Goal: Task Accomplishment & Management: Complete application form

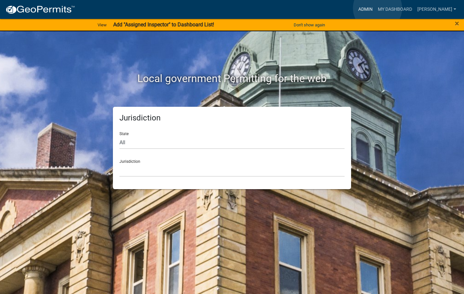
click at [375, 8] on link "Admin" at bounding box center [365, 9] width 20 height 12
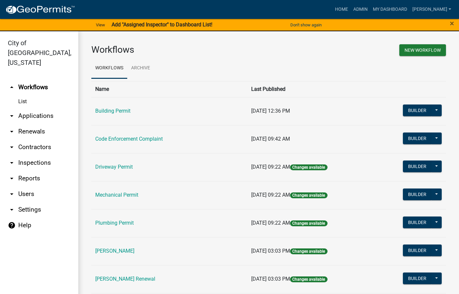
click at [125, 137] on link "Code Enforcement Complaint" at bounding box center [128, 139] width 67 height 6
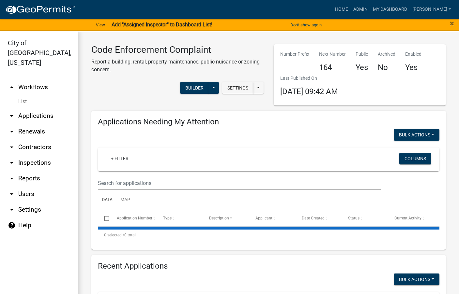
select select "3: 100"
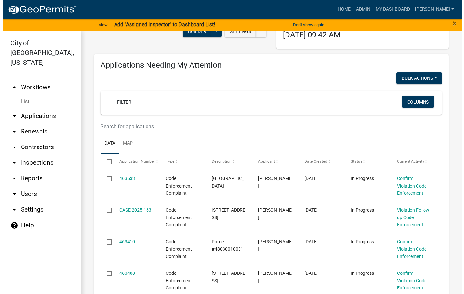
scroll to position [65, 0]
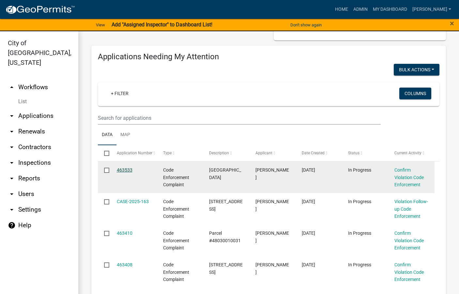
click at [125, 169] on link "463533" at bounding box center [125, 170] width 16 height 5
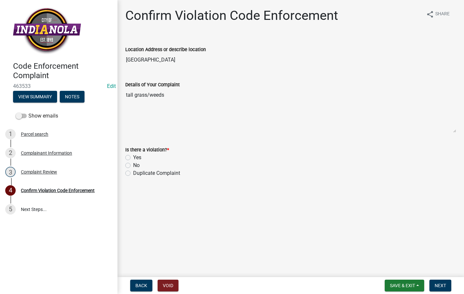
click at [130, 157] on div "Yes" at bounding box center [290, 158] width 331 height 8
click at [133, 157] on label "Yes" at bounding box center [137, 158] width 8 height 8
click at [133, 157] on input "Yes" at bounding box center [135, 156] width 4 height 4
radio input "true"
click at [438, 284] on span "Next" at bounding box center [439, 285] width 11 height 5
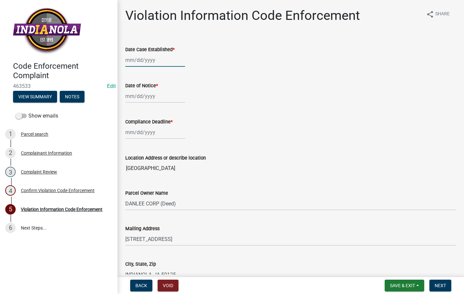
click at [149, 58] on div at bounding box center [155, 59] width 60 height 13
select select "8"
select select "2025"
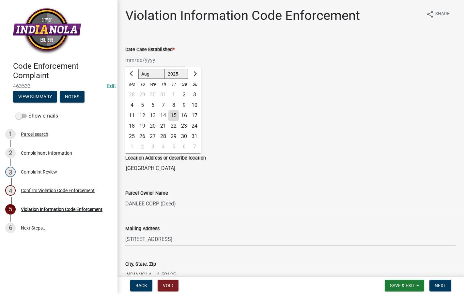
click at [173, 115] on div "15" at bounding box center [173, 116] width 10 height 10
type input "[DATE]"
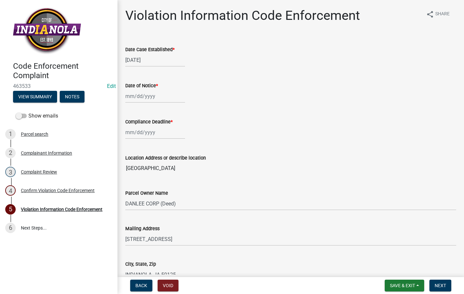
click at [157, 97] on div at bounding box center [155, 96] width 60 height 13
select select "8"
select select "2025"
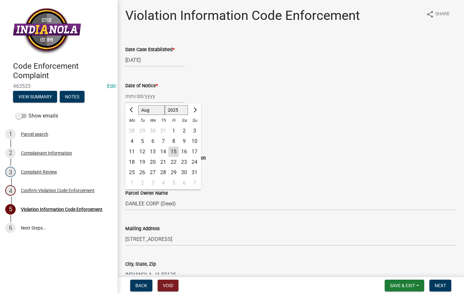
click at [175, 151] on div "15" at bounding box center [173, 152] width 10 height 10
type input "[DATE]"
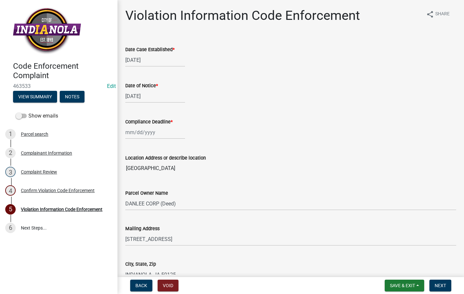
click at [171, 135] on div at bounding box center [155, 132] width 60 height 13
select select "8"
select select "2025"
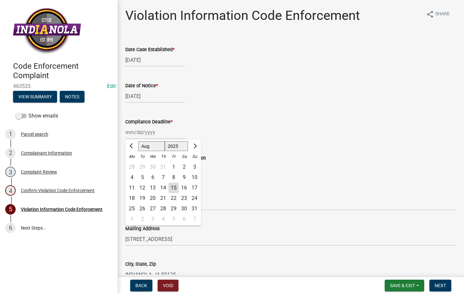
click at [174, 195] on div "22" at bounding box center [173, 198] width 10 height 10
type input "[DATE]"
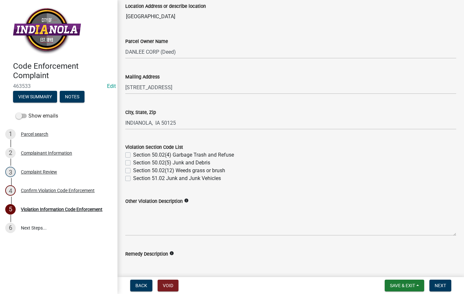
scroll to position [163, 0]
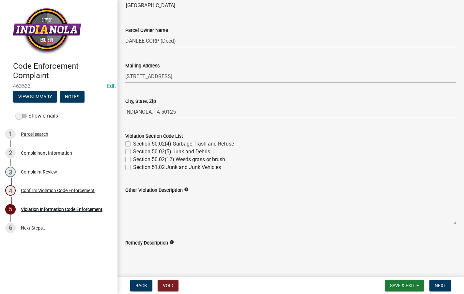
click at [133, 160] on label "Section 50.02(12) Weeds grass or brush" at bounding box center [179, 160] width 92 height 8
click at [133, 160] on input "Section 50.02(12) Weeds grass or brush" at bounding box center [135, 158] width 4 height 4
checkbox input "true"
checkbox input "false"
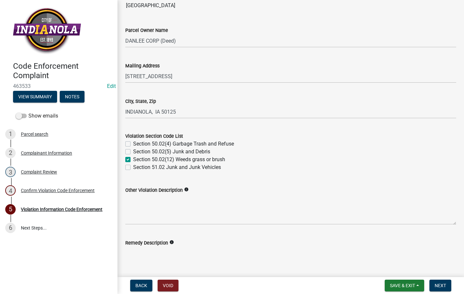
checkbox input "true"
checkbox input "false"
click at [133, 160] on label "Section 50.02(12) Weeds grass or brush" at bounding box center [179, 160] width 92 height 8
click at [133, 160] on input "Section 50.02(12) Weeds grass or brush" at bounding box center [135, 158] width 4 height 4
checkbox input "false"
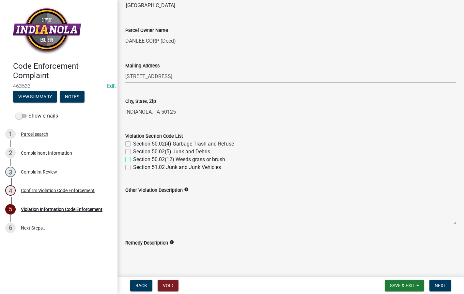
checkbox input "false"
click at [176, 248] on textarea "Remedy Description" at bounding box center [290, 262] width 331 height 31
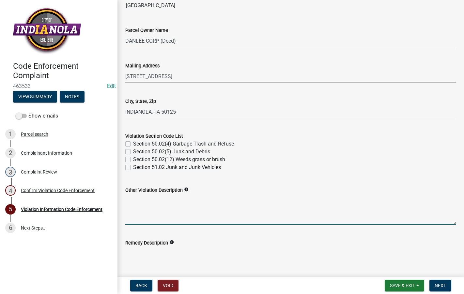
click at [173, 209] on textarea "Other Violation Description" at bounding box center [290, 209] width 331 height 31
paste textarea "154.02 (7) (C) All undeveloped properties adjacent to a developed property - no…"
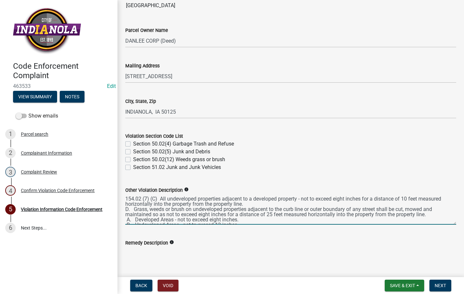
scroll to position [19, 0]
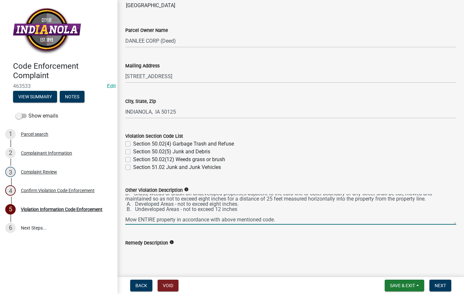
drag, startPoint x: 287, startPoint y: 215, endPoint x: 124, endPoint y: 215, distance: 163.3
click at [124, 215] on div "Other Violation Description info 154.02 (7) (C) All undeveloped properties adja…" at bounding box center [290, 201] width 340 height 48
drag, startPoint x: 133, startPoint y: 213, endPoint x: 151, endPoint y: 214, distance: 17.3
click at [115, 216] on div "Code Enforcement Complaint 463533 Edit View Summary Notes Show emails 1 Parcel …" at bounding box center [232, 147] width 464 height 294
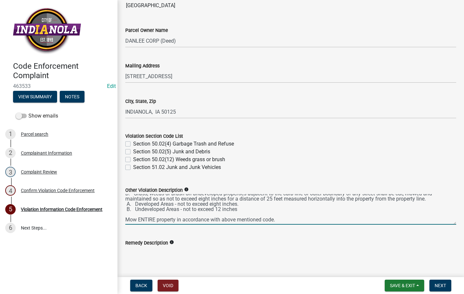
type textarea "154.02 (7) (C) All undeveloped properties adjacent to a developed property - no…"
click at [182, 254] on textarea "Remedy Description" at bounding box center [290, 262] width 331 height 31
paste textarea "Mow ENTIRE property in accordance with above mentioned code."
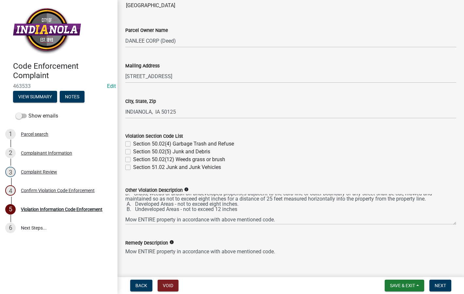
type textarea "Mow ENTIRE property in accordance with above mentioned code."
drag, startPoint x: 282, startPoint y: 214, endPoint x: 123, endPoint y: 214, distance: 158.4
click at [123, 214] on div "Other Violation Description info 154.02 (7) (C) All undeveloped properties adja…" at bounding box center [290, 201] width 340 height 48
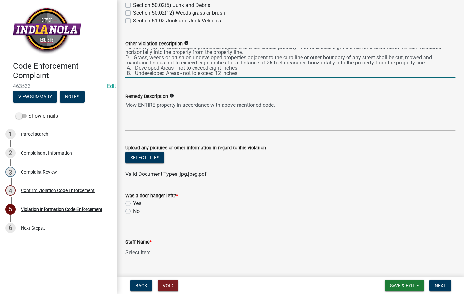
scroll to position [326, 0]
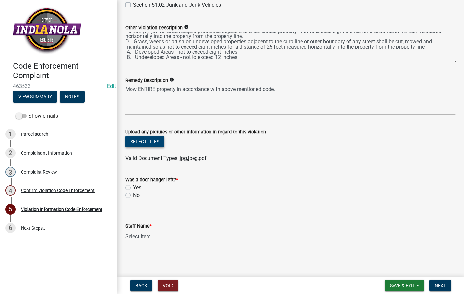
type textarea "154.02 (7) (C) All undeveloped properties adjacent to a developed property - no…"
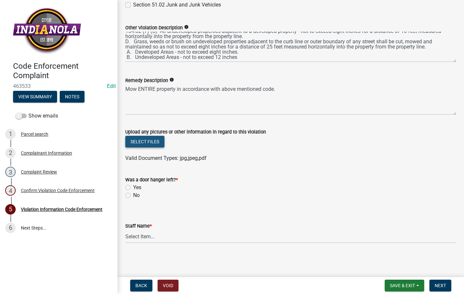
click at [136, 141] on button "Select files" at bounding box center [144, 142] width 39 height 12
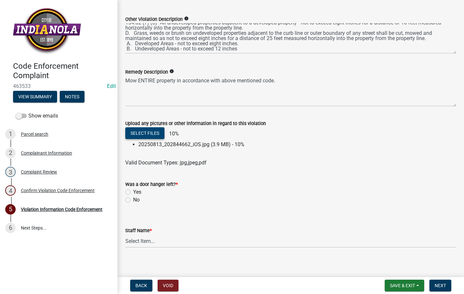
scroll to position [339, 0]
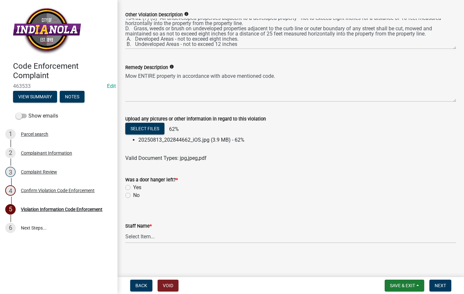
click at [133, 194] on label "No" at bounding box center [136, 196] width 7 height 8
click at [133, 194] on input "No" at bounding box center [135, 194] width 4 height 4
radio input "true"
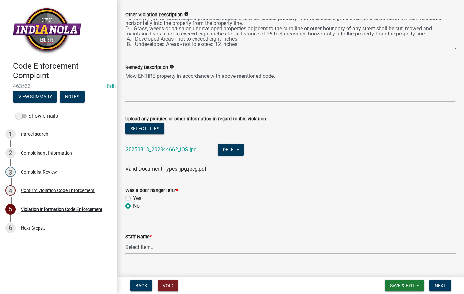
click at [140, 239] on label "Staff Name *" at bounding box center [138, 237] width 26 height 5
click at [140, 241] on select "Select Item... [PERSON_NAME] [PERSON_NAME] [PERSON_NAME] Other" at bounding box center [290, 247] width 331 height 13
click at [141, 250] on select "Select Item... [PERSON_NAME] [PERSON_NAME] [PERSON_NAME] Other" at bounding box center [290, 247] width 331 height 13
click at [125, 241] on select "Select Item... [PERSON_NAME] [PERSON_NAME] [PERSON_NAME] Other" at bounding box center [290, 247] width 331 height 13
click at [156, 250] on select "Select Item... [PERSON_NAME] [PERSON_NAME] [PERSON_NAME] Other" at bounding box center [290, 247] width 331 height 13
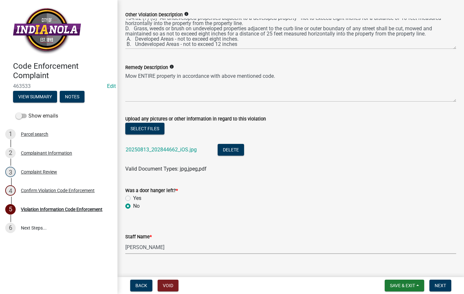
click at [125, 241] on select "Select Item... [PERSON_NAME] [PERSON_NAME] [PERSON_NAME] Other" at bounding box center [290, 247] width 331 height 13
select select "634d5426-b8b3-48ee-aa1e-d523f7499186"
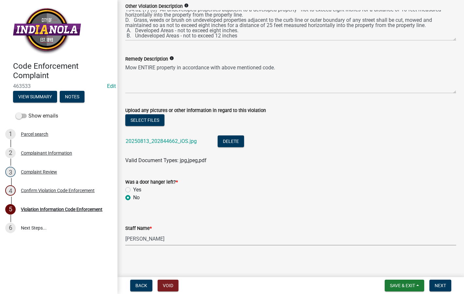
scroll to position [349, 0]
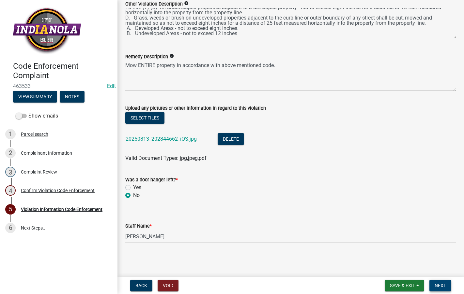
click at [445, 281] on button "Next" at bounding box center [440, 286] width 22 height 12
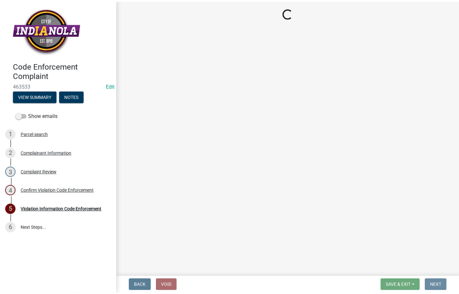
scroll to position [0, 0]
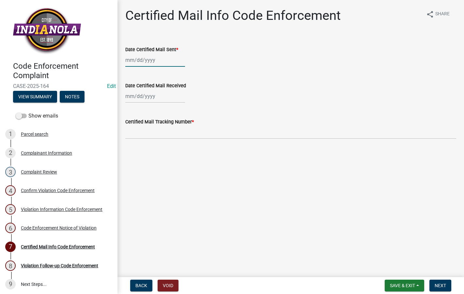
click at [160, 57] on div at bounding box center [155, 59] width 60 height 13
select select "8"
select select "2025"
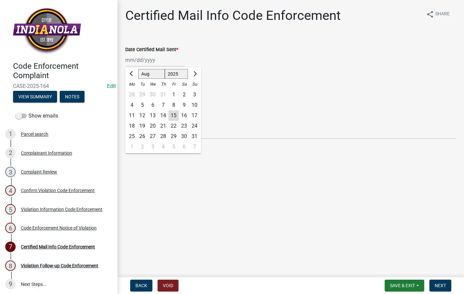
click at [176, 113] on div "15" at bounding box center [173, 116] width 10 height 10
type input "[DATE]"
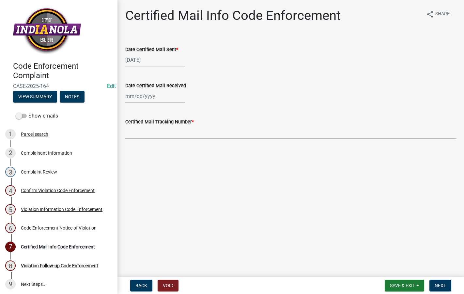
click at [176, 124] on label "Certified Mail Tracking Number *" at bounding box center [159, 122] width 68 height 5
click at [176, 126] on input "Certified Mail Tracking Number *" at bounding box center [290, 132] width 331 height 13
type input "9589 0710 5270 3304 8785 18"
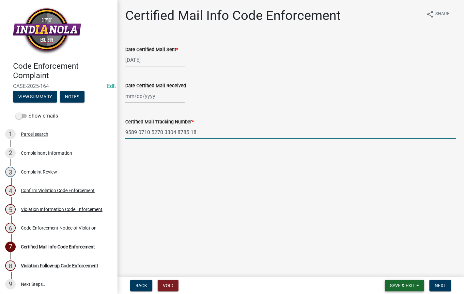
click at [398, 286] on span "Save & Exit" at bounding box center [402, 285] width 25 height 5
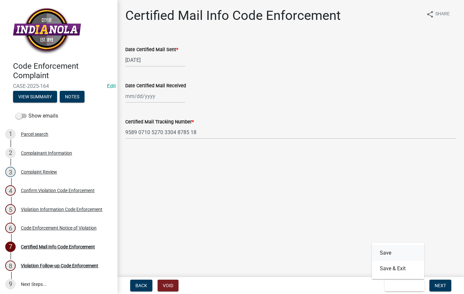
click at [396, 253] on button "Save" at bounding box center [398, 253] width 52 height 16
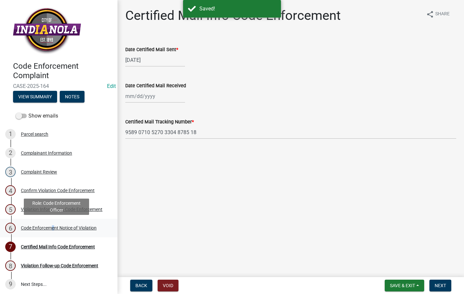
click at [50, 227] on div "Code Enforcement Notice of Violation" at bounding box center [59, 228] width 76 height 5
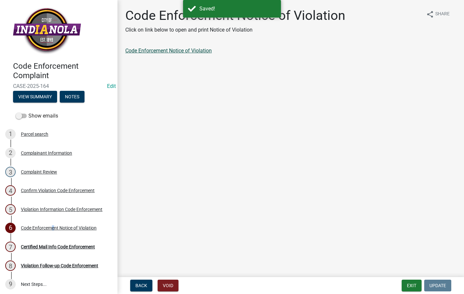
click at [167, 53] on link "Code Enforcement Notice of Violation" at bounding box center [168, 51] width 86 height 6
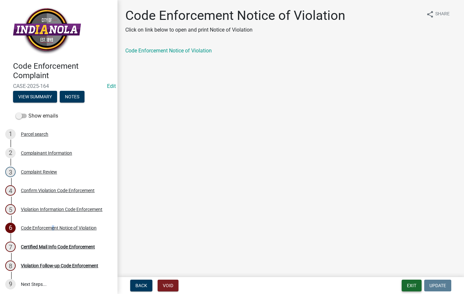
drag, startPoint x: 410, startPoint y: 288, endPoint x: 409, endPoint y: 284, distance: 4.3
click at [409, 284] on button "Exit" at bounding box center [411, 286] width 20 height 12
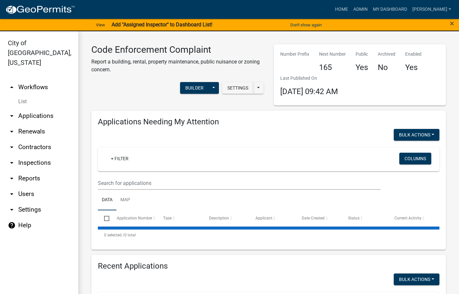
select select "3: 100"
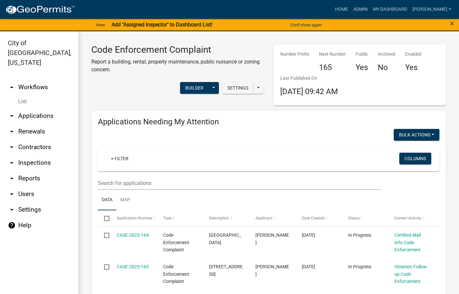
scroll to position [65, 0]
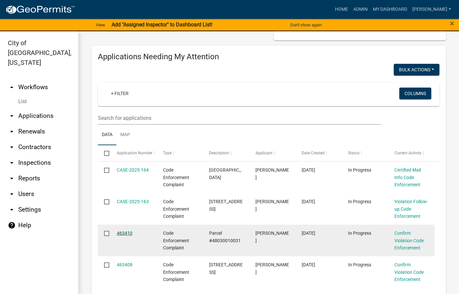
click at [120, 233] on link "463410" at bounding box center [125, 233] width 16 height 5
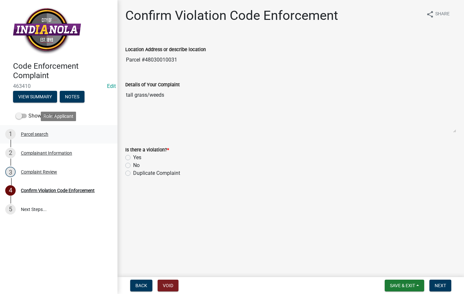
click at [33, 130] on div "1 Parcel search" at bounding box center [56, 134] width 102 height 10
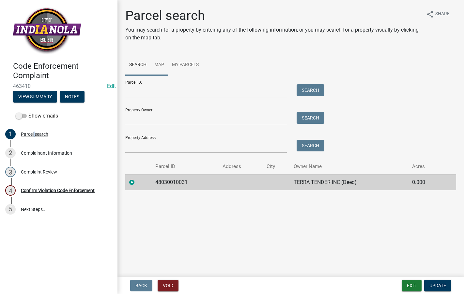
click at [162, 61] on link "Map" at bounding box center [159, 65] width 18 height 21
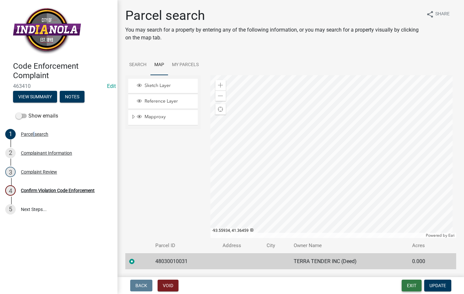
click at [411, 289] on button "Exit" at bounding box center [411, 286] width 20 height 12
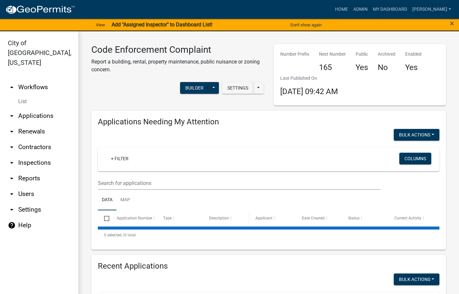
select select "3: 100"
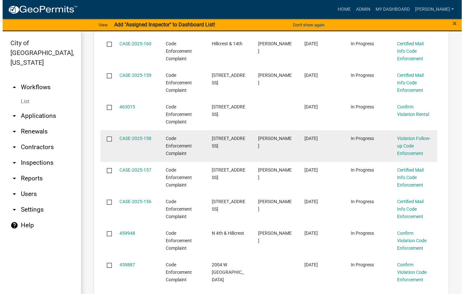
scroll to position [456, 0]
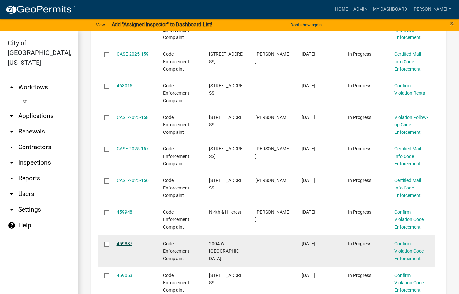
click at [129, 241] on link "459887" at bounding box center [125, 243] width 16 height 5
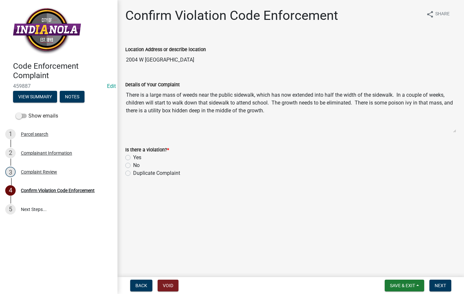
click at [133, 156] on label "Yes" at bounding box center [137, 158] width 8 height 8
click at [133, 156] on input "Yes" at bounding box center [135, 156] width 4 height 4
radio input "true"
click at [436, 284] on span "Next" at bounding box center [439, 285] width 11 height 5
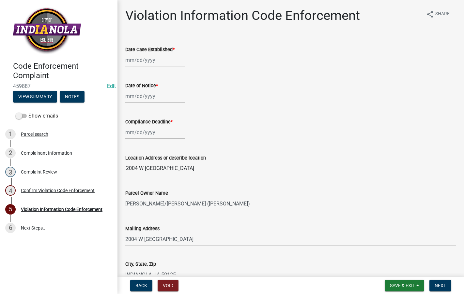
click at [152, 62] on div at bounding box center [155, 59] width 60 height 13
select select "8"
select select "2025"
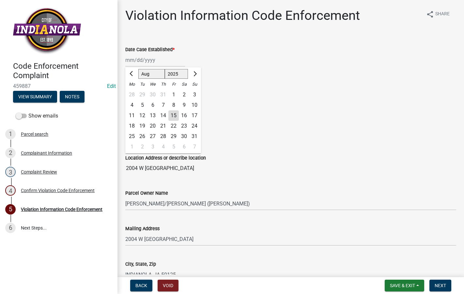
click at [174, 110] on div "8" at bounding box center [173, 105] width 10 height 10
type input "[DATE]"
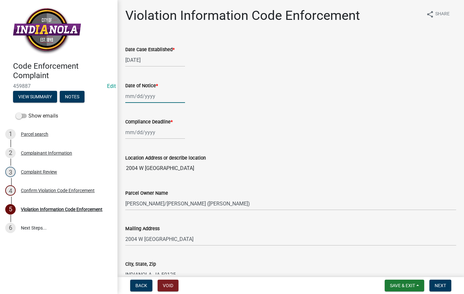
click at [154, 98] on div at bounding box center [155, 96] width 60 height 13
select select "8"
select select "2025"
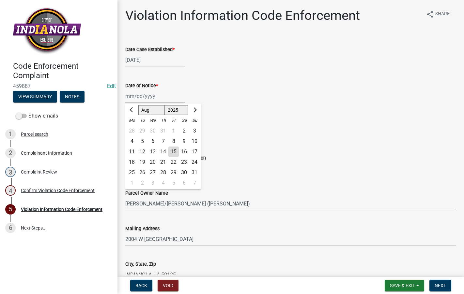
click at [174, 154] on div "15" at bounding box center [173, 152] width 10 height 10
type input "[DATE]"
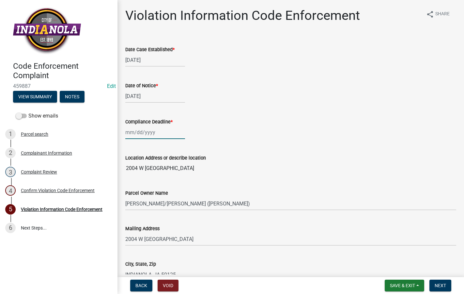
click at [151, 136] on div at bounding box center [155, 132] width 60 height 13
select select "8"
select select "2025"
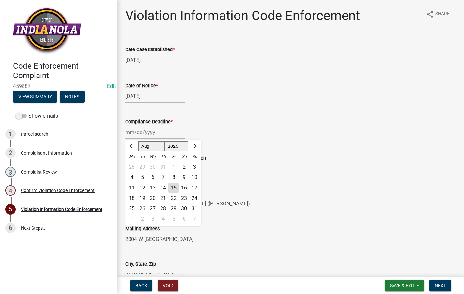
click at [174, 197] on div "22" at bounding box center [173, 198] width 10 height 10
type input "[DATE]"
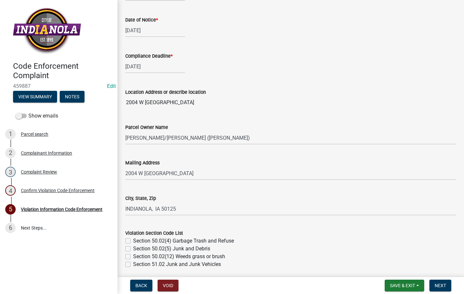
scroll to position [196, 0]
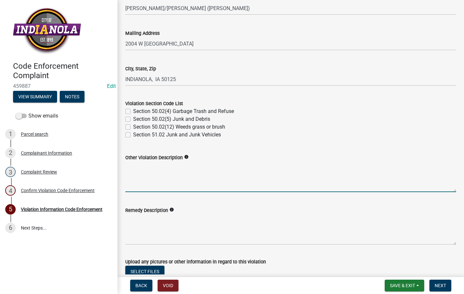
click at [171, 168] on textarea "Other Violation Description" at bounding box center [290, 177] width 331 height 31
paste textarea "136.04 RESPONSIBILITY FOR MAINTENANCE. The abutting property owner shall repair…"
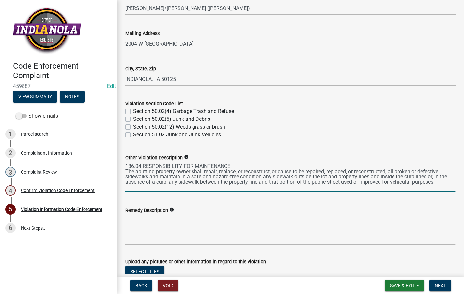
type textarea "136.04 RESPONSIBILITY FOR MAINTENANCE. The abutting property owner shall repair…"
click at [133, 126] on label "Section 50.02(12) Weeds grass or brush" at bounding box center [179, 127] width 92 height 8
click at [133, 126] on input "Section 50.02(12) Weeds grass or brush" at bounding box center [135, 125] width 4 height 4
checkbox input "true"
checkbox input "false"
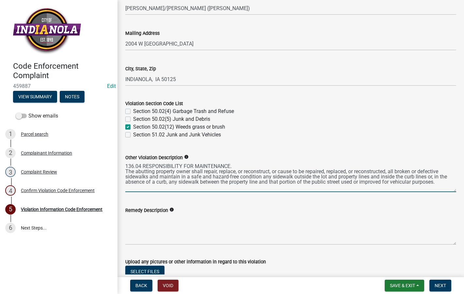
checkbox input "false"
checkbox input "true"
checkbox input "false"
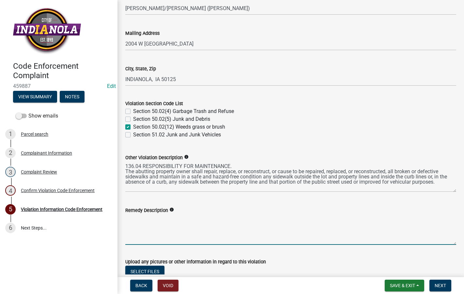
click at [149, 230] on textarea "Remedy Description" at bounding box center [290, 229] width 331 height 31
type textarea "Remove/trim brush overgrowth to include"
click at [408, 286] on span "Save & Exit" at bounding box center [402, 285] width 25 height 5
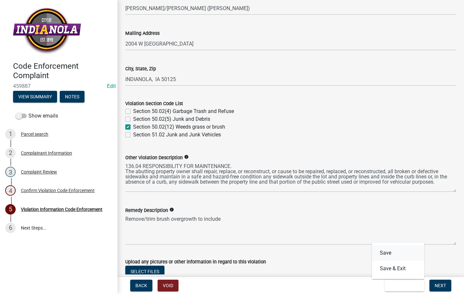
click at [388, 254] on button "Save" at bounding box center [398, 253] width 52 height 16
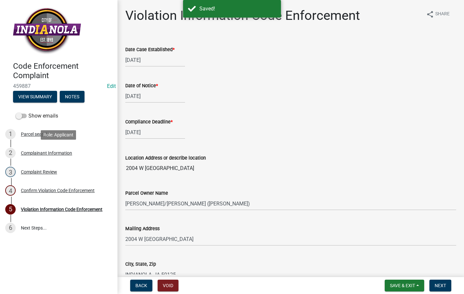
click at [47, 153] on div "Complainant Information" at bounding box center [46, 153] width 51 height 5
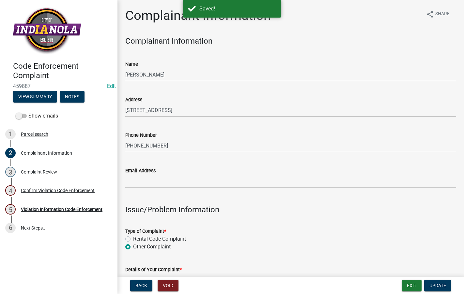
scroll to position [196, 0]
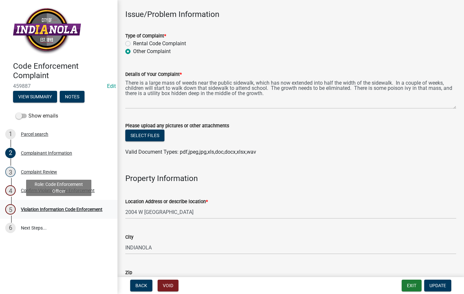
click at [55, 207] on div "Violation Information Code Enforcement" at bounding box center [61, 209] width 81 height 5
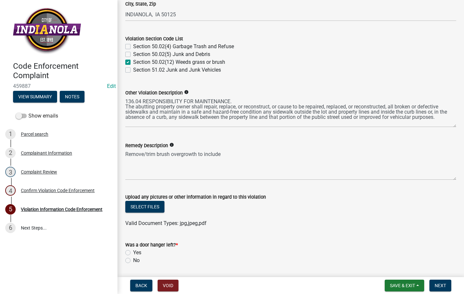
scroll to position [261, 0]
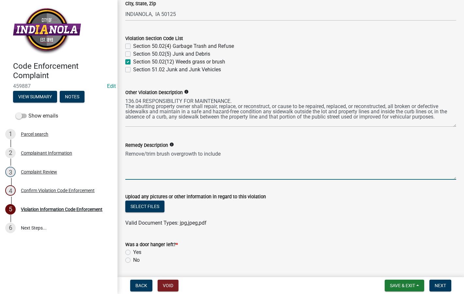
click at [234, 155] on textarea "Remove/trim brush overgrowth to include" at bounding box center [290, 164] width 331 height 31
click at [261, 152] on textarea "Remove/trim brush overgrowth to include poison ivy" at bounding box center [290, 164] width 331 height 31
type textarea "Remove/trim brush overgrowth to include poison ivy, to the sidewalk is no longe…"
click at [151, 206] on button "Select files" at bounding box center [144, 207] width 39 height 12
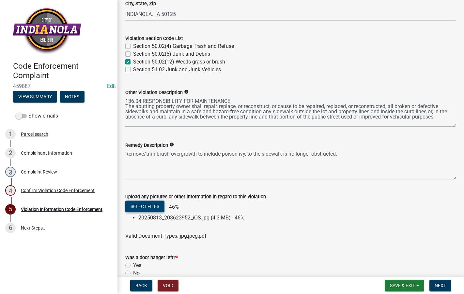
click at [150, 209] on button "Select files" at bounding box center [144, 207] width 39 height 12
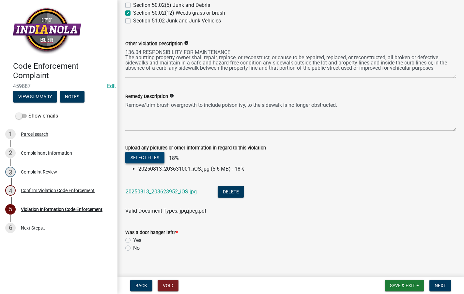
scroll to position [362, 0]
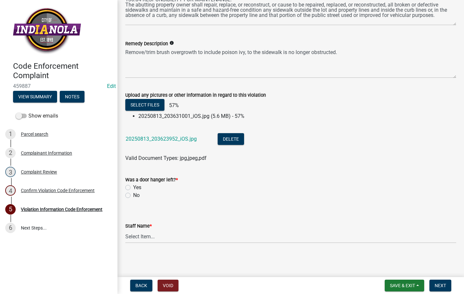
click at [133, 196] on label "No" at bounding box center [136, 196] width 7 height 8
click at [133, 196] on input "No" at bounding box center [135, 194] width 4 height 4
radio input "true"
click at [144, 239] on select "Select Item... [PERSON_NAME] [PERSON_NAME] [PERSON_NAME] Other" at bounding box center [290, 236] width 331 height 13
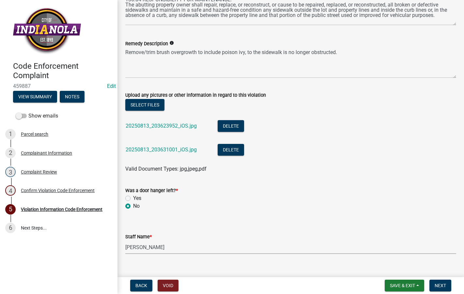
click at [125, 241] on select "Select Item... [PERSON_NAME] [PERSON_NAME] [PERSON_NAME] Other" at bounding box center [290, 247] width 331 height 13
select select "634d5426-b8b3-48ee-aa1e-d523f7499186"
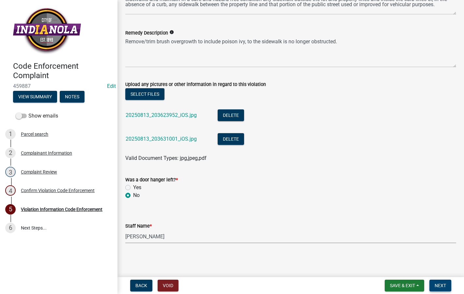
click at [438, 283] on span "Next" at bounding box center [439, 285] width 11 height 5
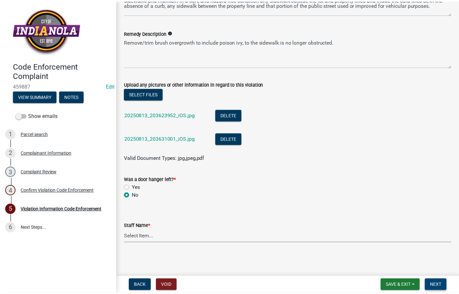
scroll to position [0, 0]
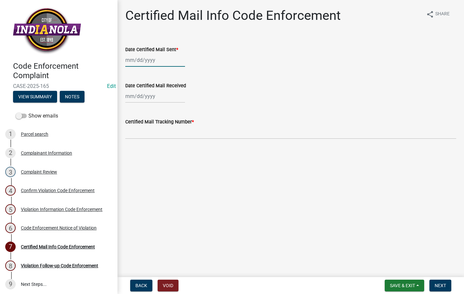
click at [127, 63] on div at bounding box center [155, 59] width 60 height 13
select select "8"
select select "2025"
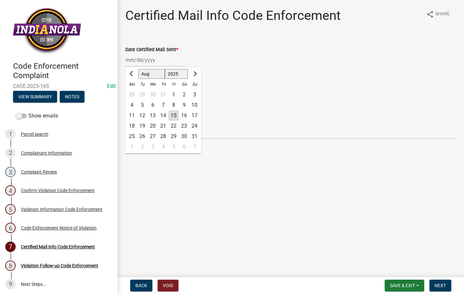
click at [173, 114] on div "15" at bounding box center [173, 116] width 10 height 10
type input "[DATE]"
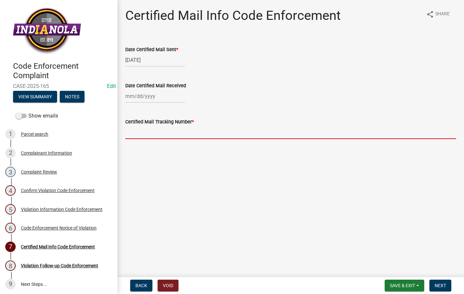
click at [170, 130] on input "Certified Mail Tracking Number *" at bounding box center [290, 132] width 331 height 13
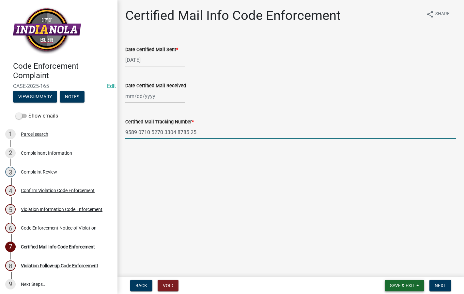
type input "9589 0710 5270 3304 8785 25"
click at [402, 285] on span "Save & Exit" at bounding box center [402, 285] width 25 height 5
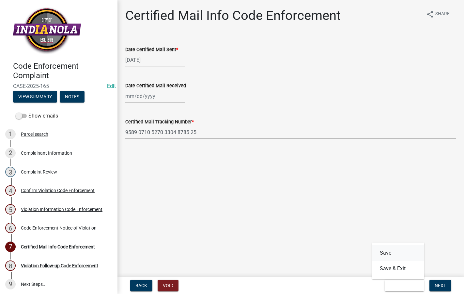
click at [393, 253] on button "Save" at bounding box center [398, 253] width 52 height 16
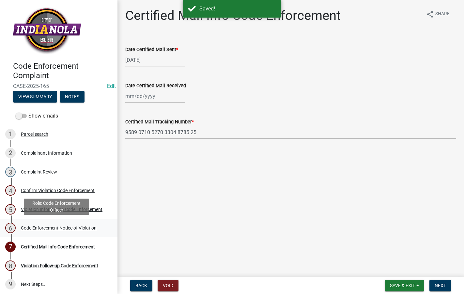
click at [73, 229] on div "Code Enforcement Notice of Violation" at bounding box center [59, 228] width 76 height 5
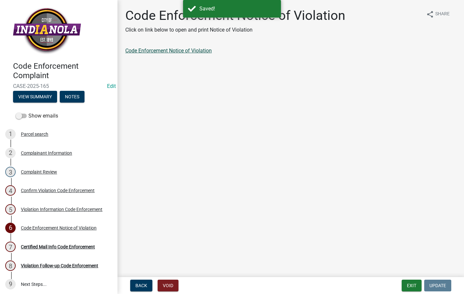
click at [183, 50] on link "Code Enforcement Notice of Violation" at bounding box center [168, 51] width 86 height 6
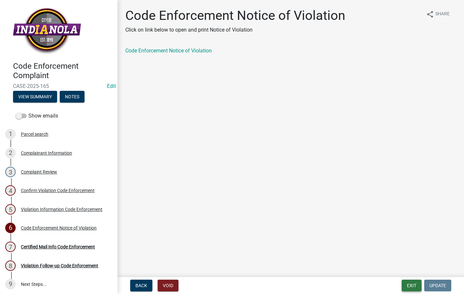
click at [409, 284] on button "Exit" at bounding box center [411, 286] width 20 height 12
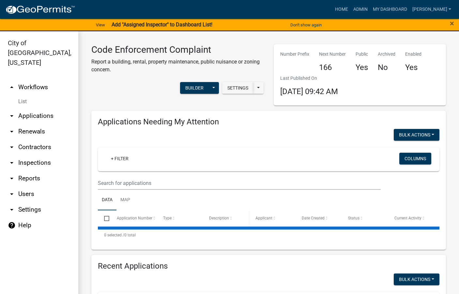
select select "3: 100"
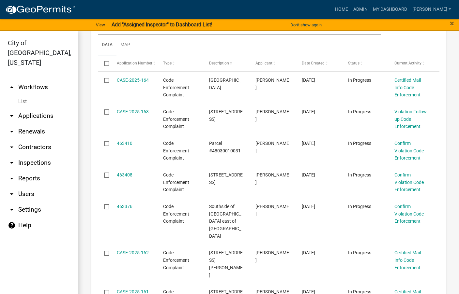
scroll to position [163, 0]
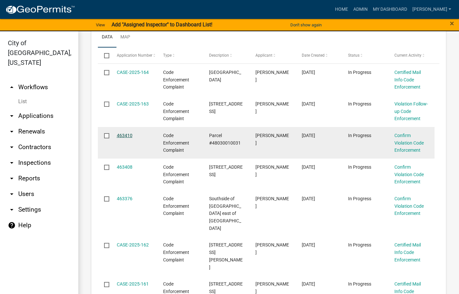
click at [119, 137] on link "463410" at bounding box center [125, 135] width 16 height 5
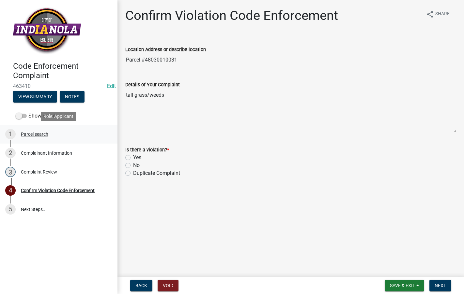
click at [32, 135] on div "Parcel search" at bounding box center [34, 134] width 27 height 5
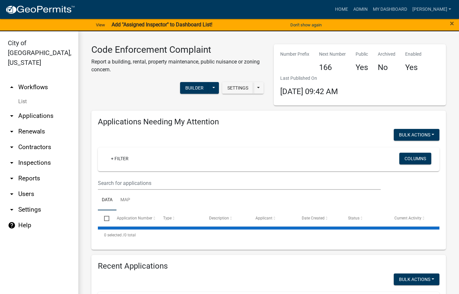
select select "3: 100"
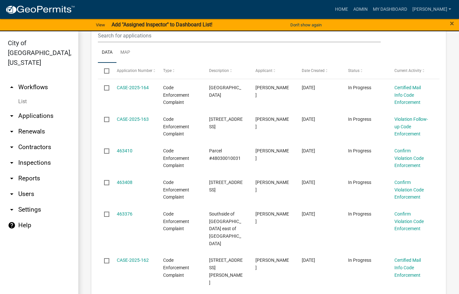
scroll to position [163, 0]
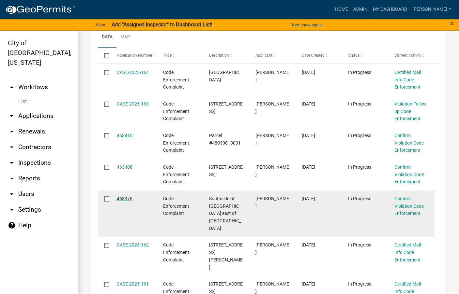
click at [126, 199] on link "463376" at bounding box center [125, 198] width 16 height 5
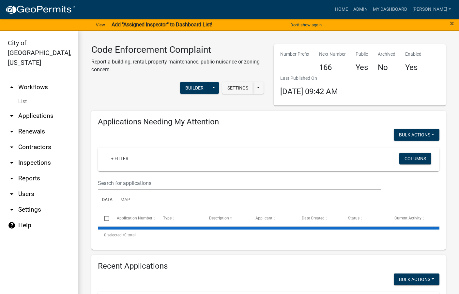
select select "3: 100"
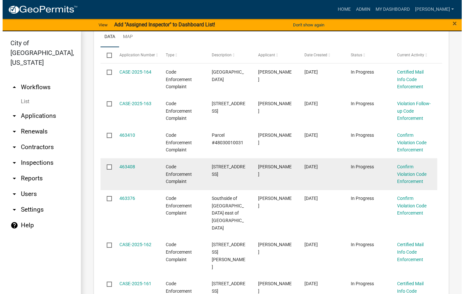
scroll to position [163, 0]
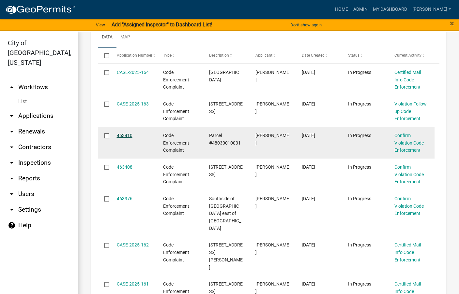
click at [124, 135] on link "463410" at bounding box center [125, 135] width 16 height 5
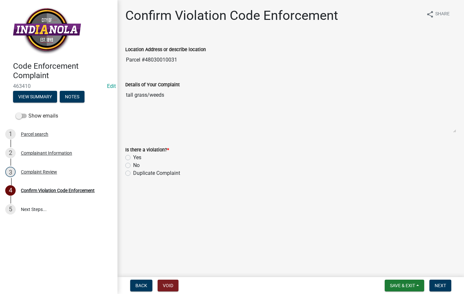
click at [133, 158] on label "Yes" at bounding box center [137, 158] width 8 height 8
click at [133, 158] on input "Yes" at bounding box center [135, 156] width 4 height 4
radio input "true"
click at [440, 281] on button "Next" at bounding box center [440, 286] width 22 height 12
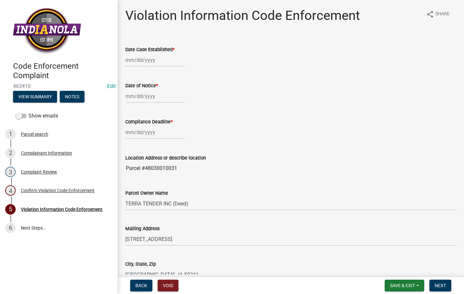
select select "8"
select select "2025"
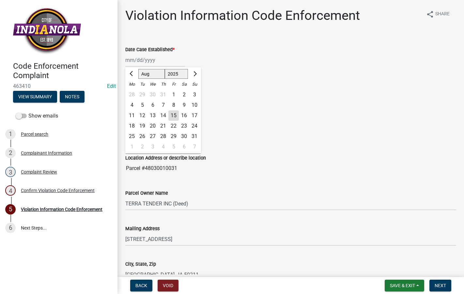
click at [140, 64] on div "[PERSON_NAME] Feb Mar Apr [PERSON_NAME][DATE] Oct Nov [DATE] 1526 1527 1528 152…" at bounding box center [155, 59] width 60 height 13
click at [172, 115] on div "15" at bounding box center [173, 116] width 10 height 10
type input "[DATE]"
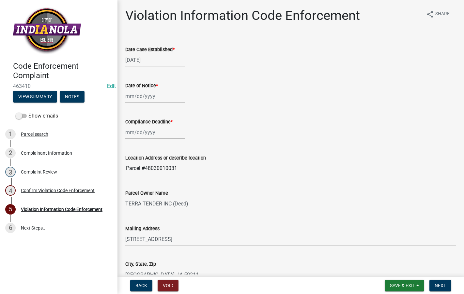
click at [165, 95] on div at bounding box center [155, 96] width 60 height 13
select select "8"
select select "2025"
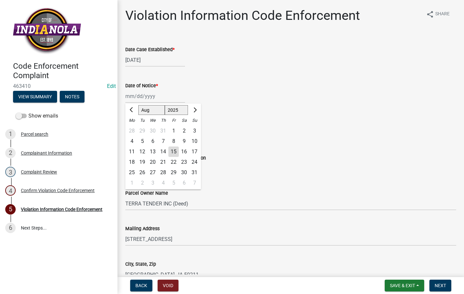
click at [173, 149] on div "15" at bounding box center [173, 152] width 10 height 10
type input "[DATE]"
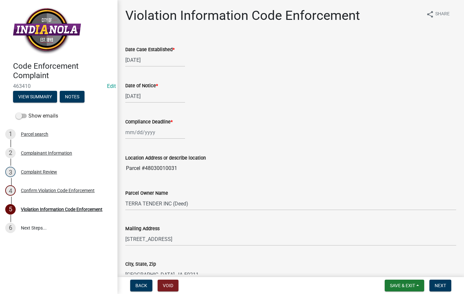
click at [168, 133] on div at bounding box center [155, 132] width 60 height 13
select select "8"
select select "2025"
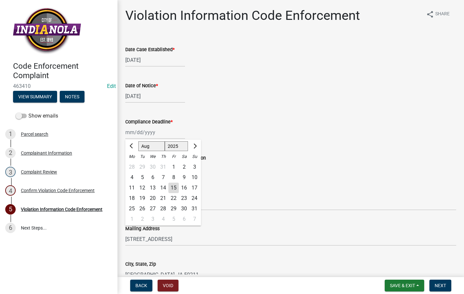
click at [175, 198] on div "22" at bounding box center [173, 198] width 10 height 10
type input "[DATE]"
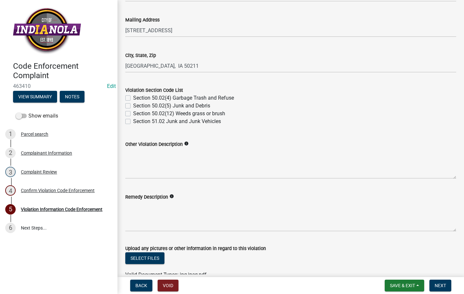
scroll to position [228, 0]
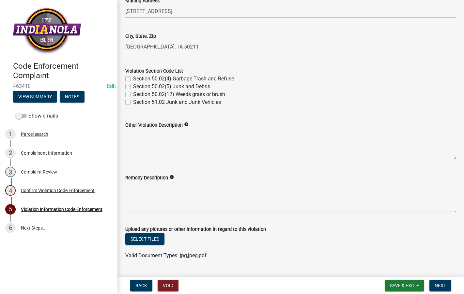
click at [133, 95] on label "Section 50.02(12) Weeds grass or brush" at bounding box center [179, 95] width 92 height 8
click at [133, 95] on input "Section 50.02(12) Weeds grass or brush" at bounding box center [135, 93] width 4 height 4
checkbox input "true"
checkbox input "false"
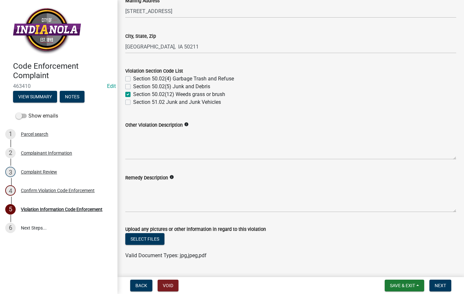
checkbox input "true"
checkbox input "false"
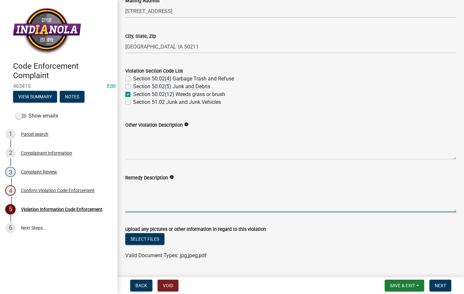
click at [198, 201] on textarea "Remedy Description" at bounding box center [290, 197] width 331 height 31
paste textarea "Mow and trim the property, front and rear, including any right-of-way areas adj…"
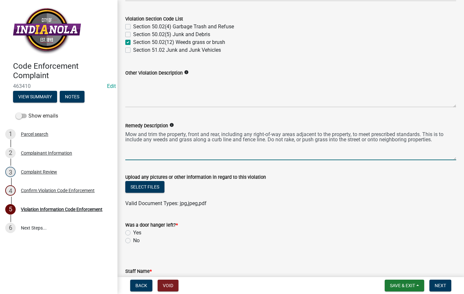
scroll to position [326, 0]
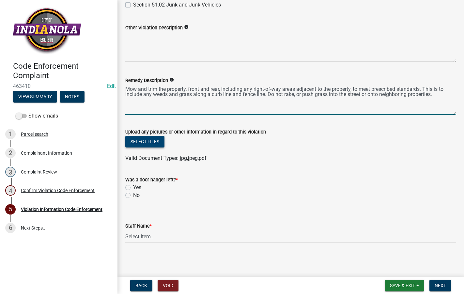
type textarea "Mow and trim the property, front and rear, including any right-of-way areas adj…"
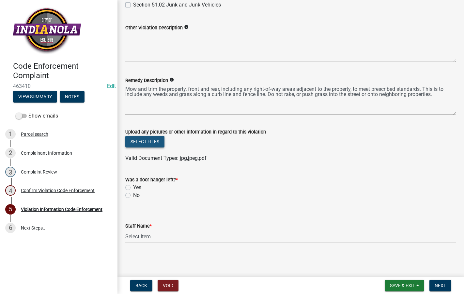
click at [149, 140] on button "Select files" at bounding box center [144, 142] width 39 height 12
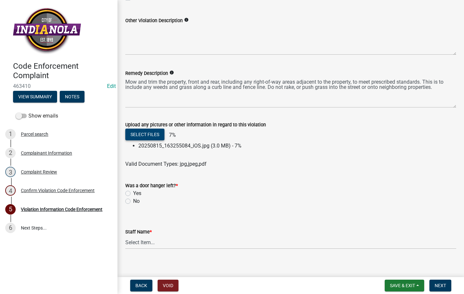
scroll to position [339, 0]
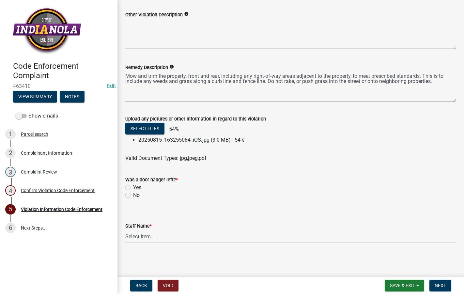
click at [133, 195] on label "No" at bounding box center [136, 196] width 7 height 8
click at [133, 195] on input "No" at bounding box center [135, 194] width 4 height 4
radio input "true"
click at [145, 241] on select "Select Item... [PERSON_NAME] [PERSON_NAME] [PERSON_NAME] Other" at bounding box center [290, 236] width 331 height 13
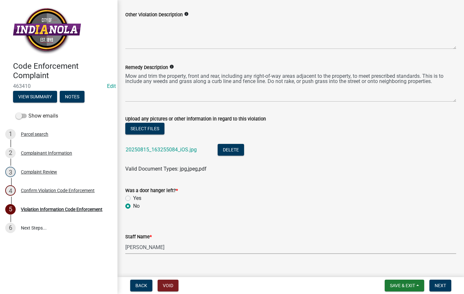
click at [125, 241] on select "Select Item... [PERSON_NAME] [PERSON_NAME] [PERSON_NAME] Other" at bounding box center [290, 247] width 331 height 13
select select "634d5426-b8b3-48ee-aa1e-d523f7499186"
click at [445, 286] on span "Next" at bounding box center [439, 285] width 11 height 5
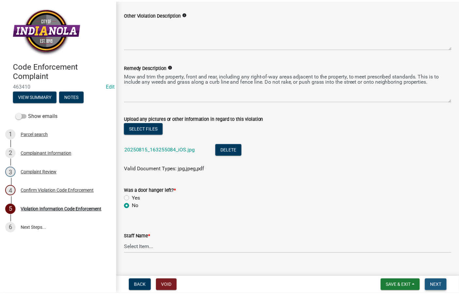
scroll to position [0, 0]
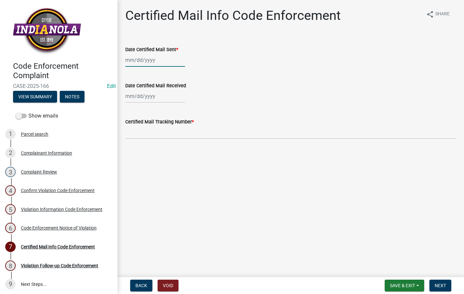
click at [153, 60] on div at bounding box center [155, 59] width 60 height 13
select select "8"
select select "2025"
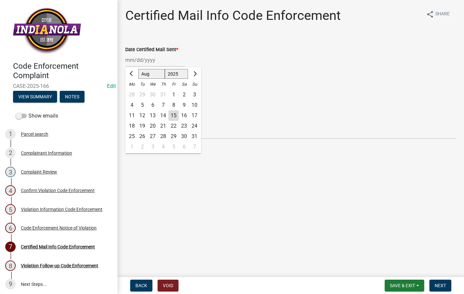
click at [171, 115] on div "15" at bounding box center [173, 116] width 10 height 10
type input "[DATE]"
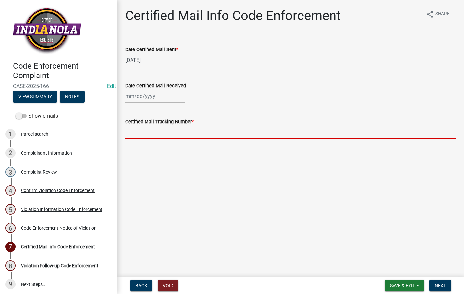
click at [168, 126] on input "Certified Mail Tracking Number *" at bounding box center [290, 132] width 331 height 13
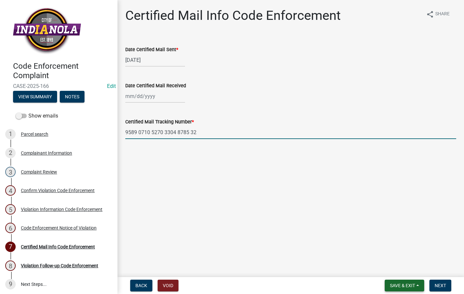
type input "9589 0710 5270 3304 8785 32"
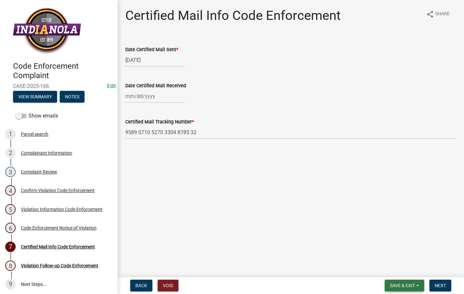
click at [411, 281] on button "Save & Exit" at bounding box center [403, 286] width 39 height 12
click at [396, 252] on button "Save" at bounding box center [398, 253] width 52 height 16
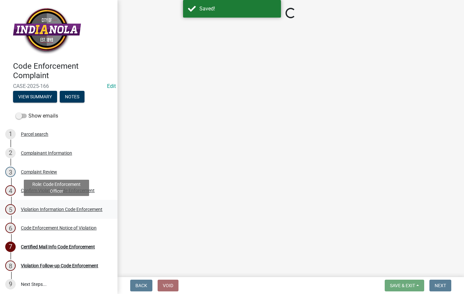
click at [40, 207] on div "Violation Information Code Enforcement" at bounding box center [61, 209] width 81 height 5
select select "634d5426-b8b3-48ee-aa1e-d523f7499186"
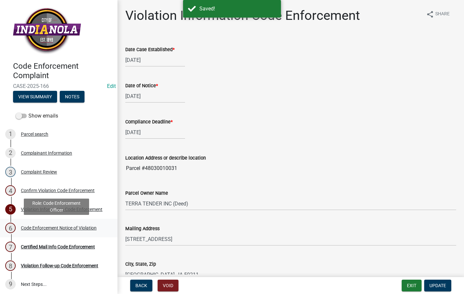
click at [49, 226] on div "Code Enforcement Notice of Violation" at bounding box center [59, 228] width 76 height 5
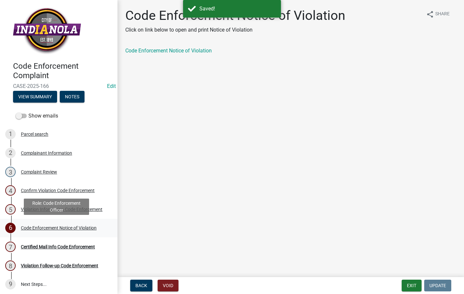
click at [49, 225] on div "6 Code Enforcement Notice of Violation" at bounding box center [56, 228] width 102 height 10
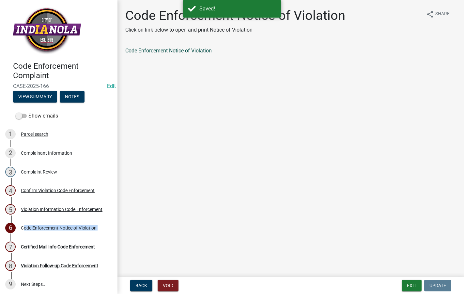
click at [174, 50] on link "Code Enforcement Notice of Violation" at bounding box center [168, 51] width 86 height 6
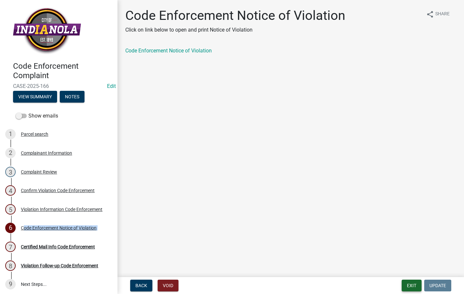
click at [409, 284] on button "Exit" at bounding box center [411, 286] width 20 height 12
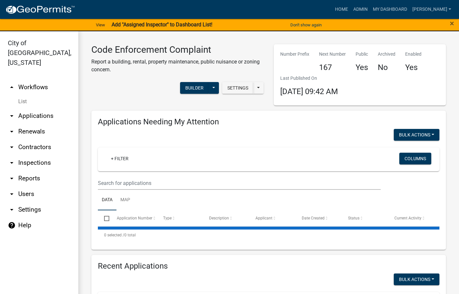
select select "3: 100"
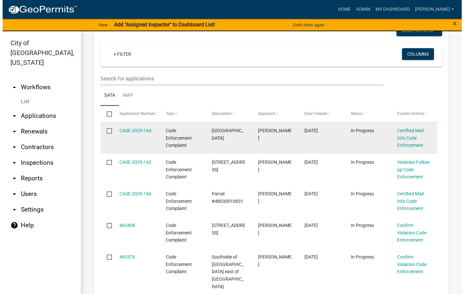
scroll to position [130, 0]
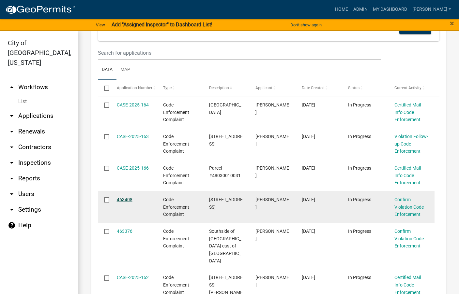
click at [126, 199] on link "463408" at bounding box center [125, 199] width 16 height 5
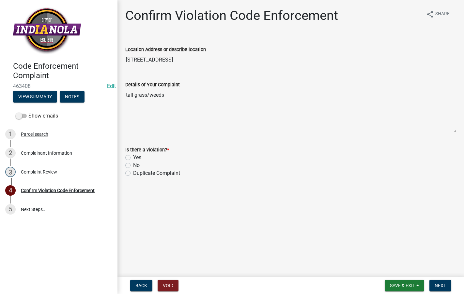
click at [133, 159] on label "Yes" at bounding box center [137, 158] width 8 height 8
click at [133, 158] on input "Yes" at bounding box center [135, 156] width 4 height 4
radio input "true"
click at [446, 285] on button "Next" at bounding box center [440, 286] width 22 height 12
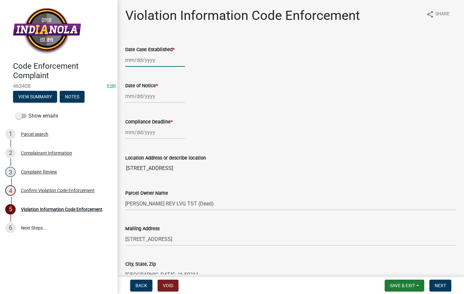
click at [144, 61] on div at bounding box center [155, 59] width 60 height 13
select select "8"
select select "2025"
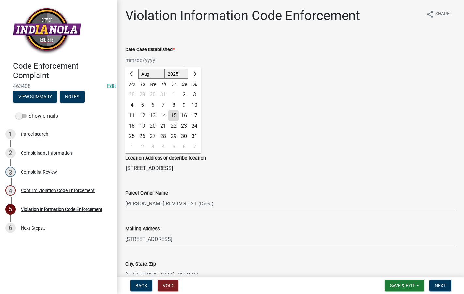
click at [175, 115] on div "15" at bounding box center [173, 116] width 10 height 10
type input "[DATE]"
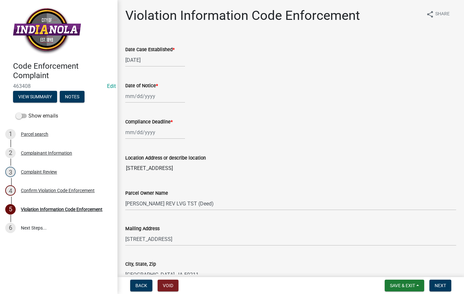
click at [158, 100] on div at bounding box center [155, 96] width 60 height 13
select select "8"
select select "2025"
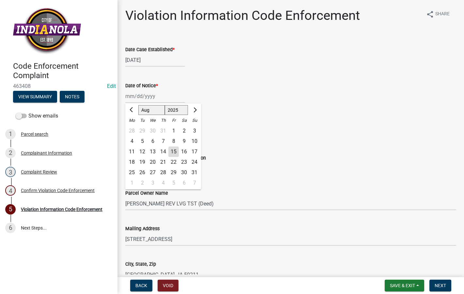
click at [172, 150] on div "15" at bounding box center [173, 152] width 10 height 10
type input "[DATE]"
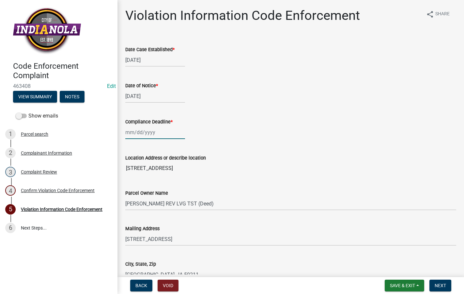
click at [163, 130] on div at bounding box center [155, 132] width 60 height 13
select select "8"
select select "2025"
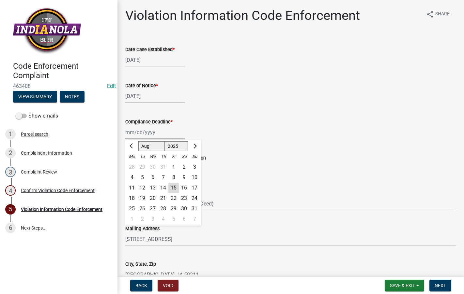
click at [172, 195] on div "22" at bounding box center [173, 198] width 10 height 10
type input "[DATE]"
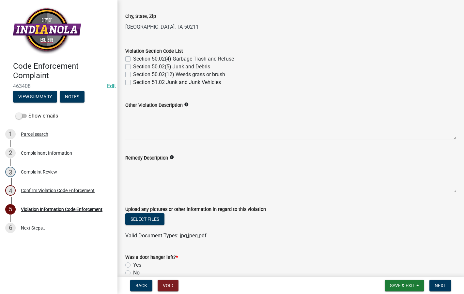
scroll to position [261, 0]
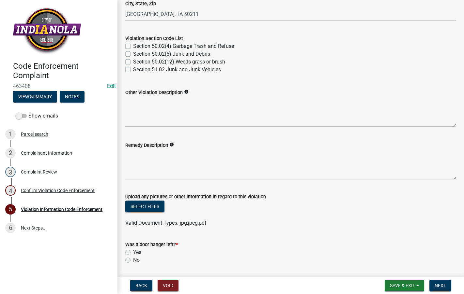
drag, startPoint x: 129, startPoint y: 62, endPoint x: 134, endPoint y: 78, distance: 16.8
click at [133, 62] on label "Section 50.02(12) Weeds grass or brush" at bounding box center [179, 62] width 92 height 8
click at [133, 62] on input "Section 50.02(12) Weeds grass or brush" at bounding box center [135, 60] width 4 height 4
checkbox input "true"
checkbox input "false"
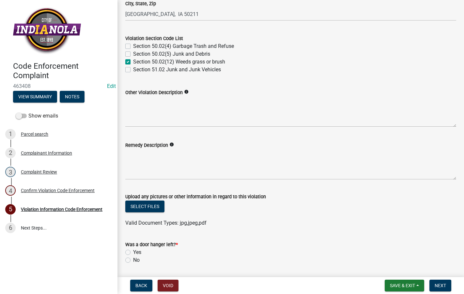
checkbox input "false"
checkbox input "true"
checkbox input "false"
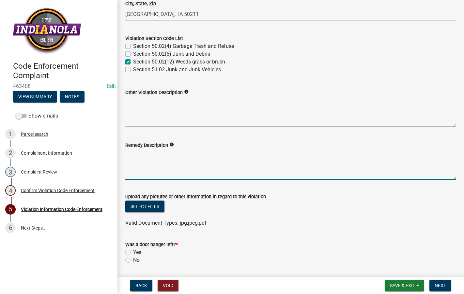
click at [163, 149] on form "Remedy Description info" at bounding box center [290, 160] width 331 height 38
drag, startPoint x: 163, startPoint y: 148, endPoint x: 155, endPoint y: 160, distance: 14.4
click at [155, 161] on textarea "Remedy Description" at bounding box center [290, 164] width 331 height 31
paste textarea "Mow and trim the property, front and rear, including any right-of-way areas adj…"
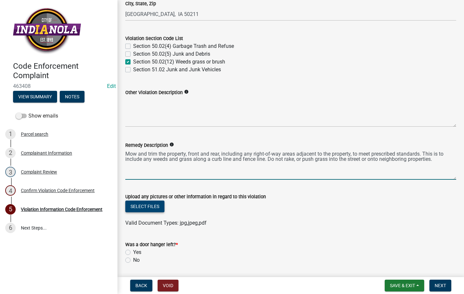
type textarea "Mow and trim the property, front and rear, including any right-of-way areas adj…"
click at [142, 205] on button "Select files" at bounding box center [144, 207] width 39 height 12
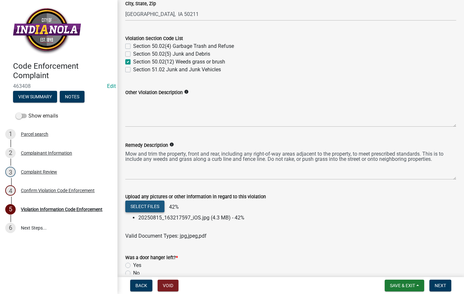
click at [137, 206] on button "Select files" at bounding box center [144, 207] width 39 height 12
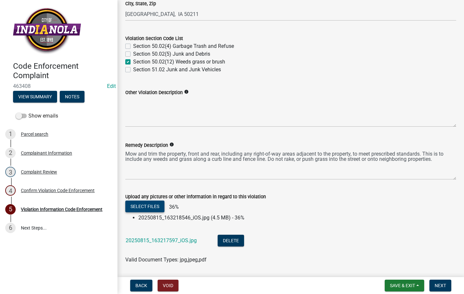
click at [147, 204] on button "Select files" at bounding box center [144, 207] width 39 height 12
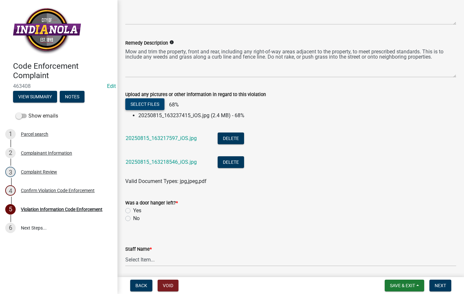
scroll to position [386, 0]
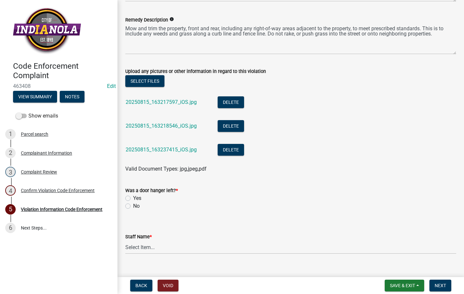
click at [133, 205] on label "No" at bounding box center [136, 206] width 7 height 8
click at [133, 205] on input "No" at bounding box center [135, 204] width 4 height 4
radio input "true"
click at [152, 250] on select "Select Item... [PERSON_NAME] [PERSON_NAME] [PERSON_NAME] Other" at bounding box center [290, 247] width 331 height 13
click at [125, 241] on select "Select Item... [PERSON_NAME] [PERSON_NAME] [PERSON_NAME] Other" at bounding box center [290, 247] width 331 height 13
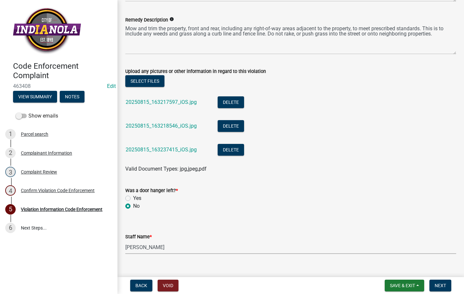
select select "634d5426-b8b3-48ee-aa1e-d523f7499186"
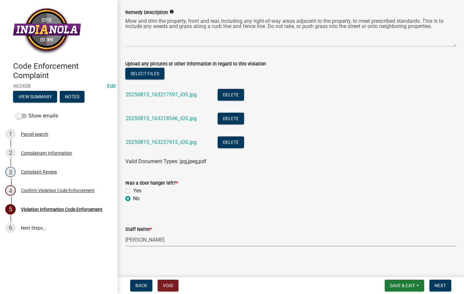
scroll to position [397, 0]
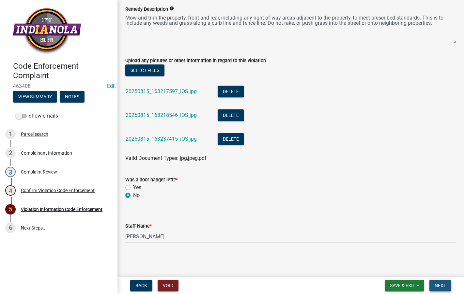
click at [442, 286] on span "Next" at bounding box center [439, 285] width 11 height 5
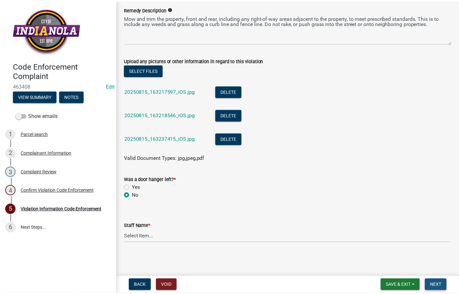
scroll to position [0, 0]
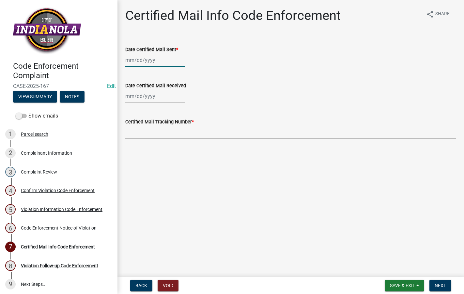
click at [161, 56] on div at bounding box center [155, 59] width 60 height 13
select select "8"
select select "2025"
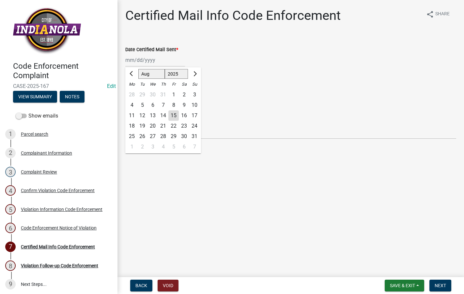
click at [176, 110] on div "8" at bounding box center [173, 105] width 10 height 10
type input "[DATE]"
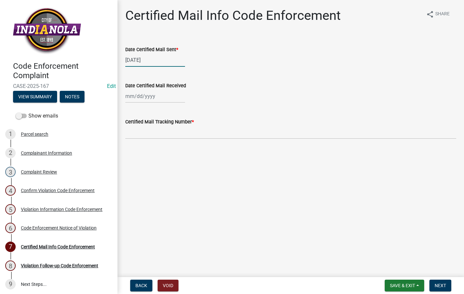
click at [162, 60] on div "[DATE]" at bounding box center [155, 59] width 60 height 13
select select "8"
select select "2025"
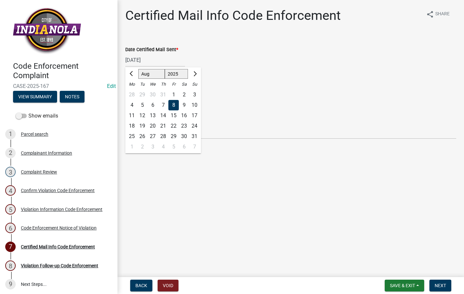
click at [173, 112] on div "15" at bounding box center [173, 116] width 10 height 10
type input "[DATE]"
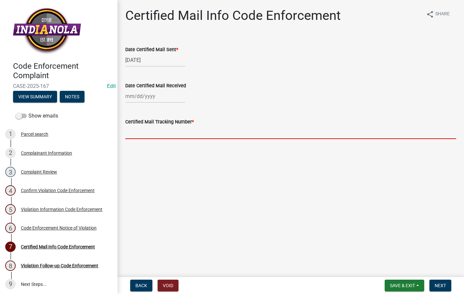
click at [173, 129] on input "Certified Mail Tracking Number *" at bounding box center [290, 132] width 331 height 13
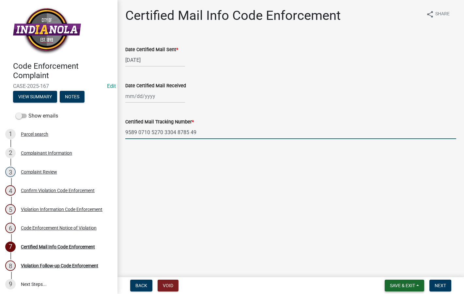
type input "9589 0710 5270 3304 8785 49"
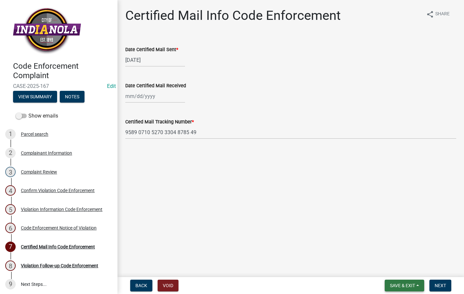
click at [409, 288] on span "Save & Exit" at bounding box center [402, 285] width 25 height 5
click at [386, 256] on button "Save" at bounding box center [398, 253] width 52 height 16
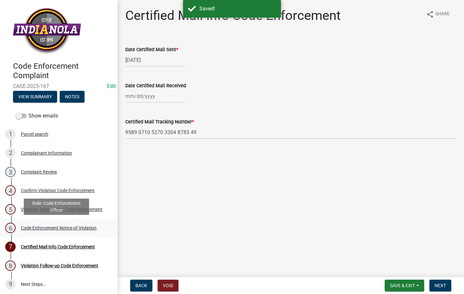
click at [65, 230] on div "Code Enforcement Notice of Violation" at bounding box center [59, 228] width 76 height 5
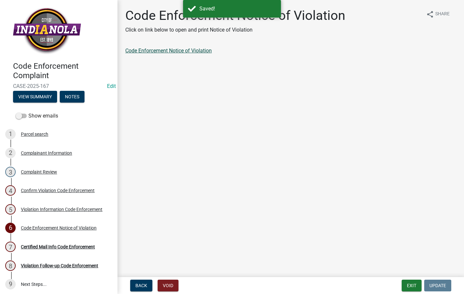
click at [148, 49] on link "Code Enforcement Notice of Violation" at bounding box center [168, 51] width 86 height 6
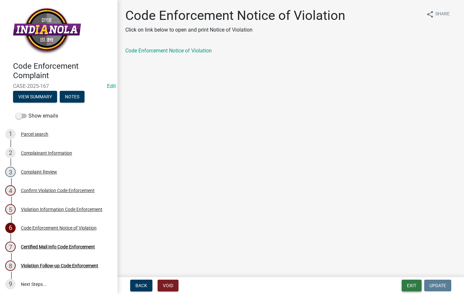
click at [411, 286] on button "Exit" at bounding box center [411, 286] width 20 height 12
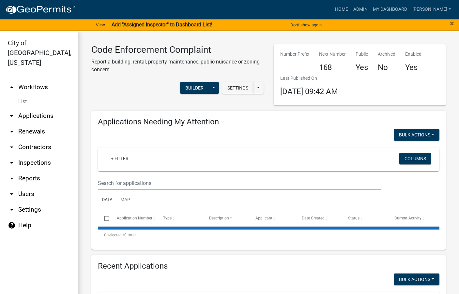
select select "3: 100"
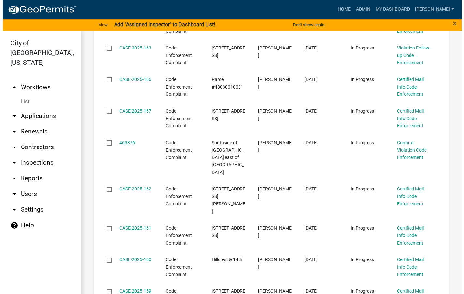
scroll to position [228, 0]
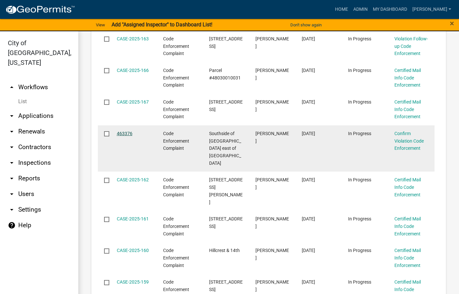
click at [127, 133] on link "463376" at bounding box center [125, 133] width 16 height 5
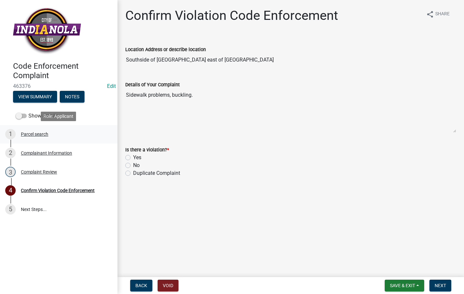
click at [37, 133] on div "Parcel search" at bounding box center [34, 134] width 27 height 5
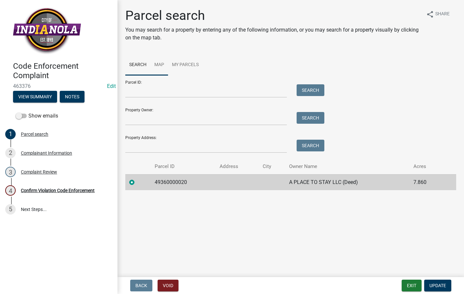
click at [162, 61] on link "Map" at bounding box center [159, 65] width 18 height 21
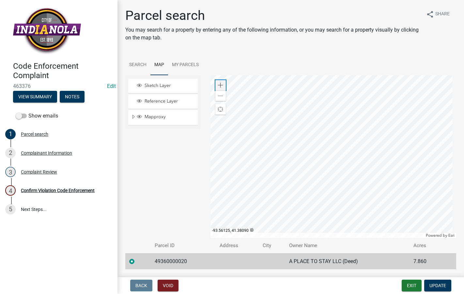
click at [219, 85] on span at bounding box center [220, 85] width 5 height 5
click at [408, 167] on div at bounding box center [332, 156] width 245 height 163
click at [317, 140] on div at bounding box center [332, 156] width 245 height 163
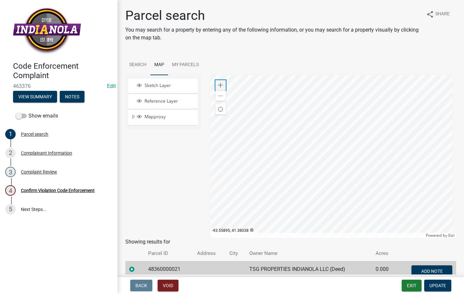
click at [220, 83] on span at bounding box center [220, 85] width 5 height 5
click at [402, 120] on div at bounding box center [332, 156] width 245 height 163
click at [393, 167] on div at bounding box center [332, 156] width 245 height 163
click at [316, 138] on div at bounding box center [332, 156] width 245 height 163
click at [339, 144] on div at bounding box center [332, 156] width 245 height 163
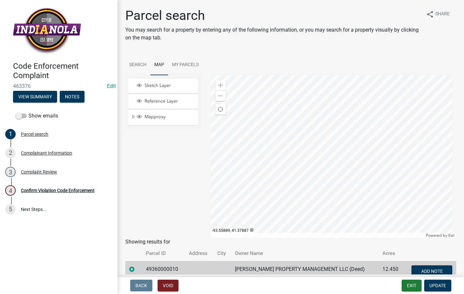
scroll to position [34, 0]
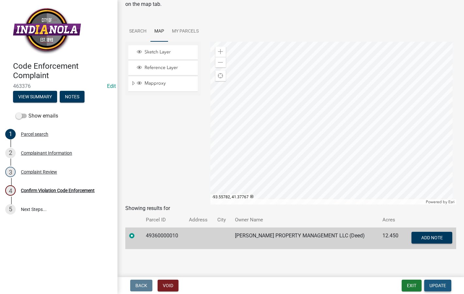
click at [437, 288] on span "Update" at bounding box center [437, 285] width 17 height 5
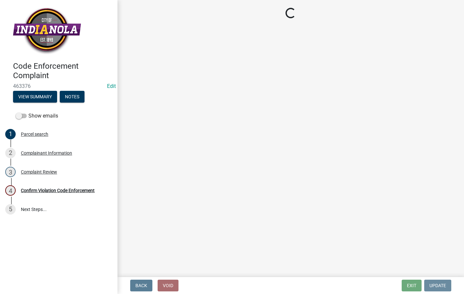
scroll to position [0, 0]
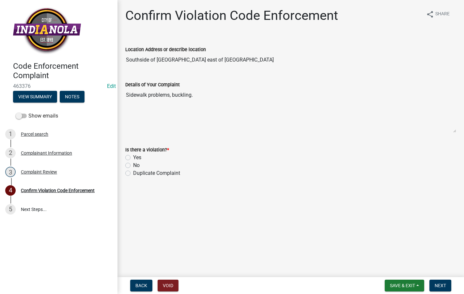
click at [133, 158] on label "Yes" at bounding box center [137, 158] width 8 height 8
click at [133, 158] on input "Yes" at bounding box center [135, 156] width 4 height 4
radio input "true"
click at [438, 285] on span "Next" at bounding box center [439, 285] width 11 height 5
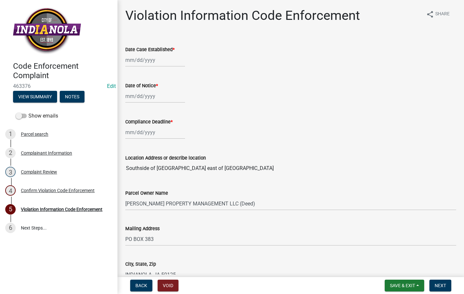
select select "8"
select select "2025"
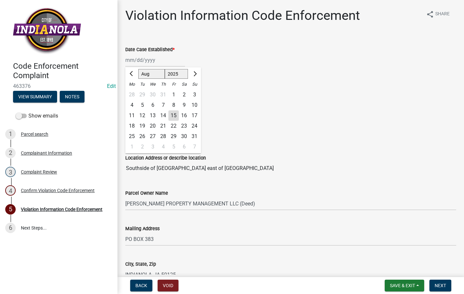
click at [132, 60] on div "[PERSON_NAME] Feb Mar Apr [PERSON_NAME][DATE] Oct Nov [DATE] 1526 1527 1528 152…" at bounding box center [155, 59] width 60 height 13
click at [174, 113] on div "15" at bounding box center [173, 116] width 10 height 10
type input "[DATE]"
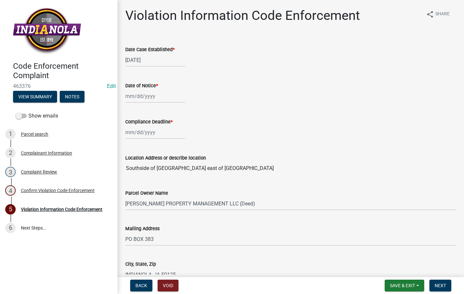
click at [161, 97] on div at bounding box center [155, 96] width 60 height 13
select select "8"
select select "2025"
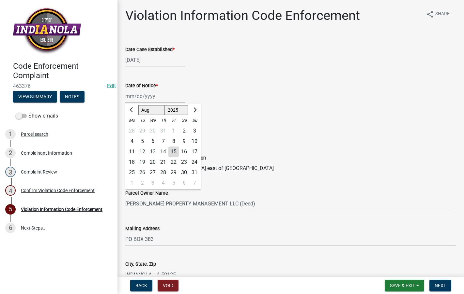
click at [175, 149] on div "15" at bounding box center [173, 152] width 10 height 10
type input "[DATE]"
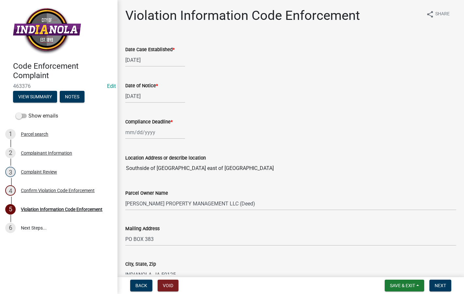
select select "8"
select select "2025"
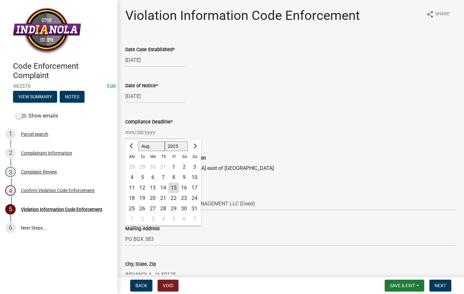
click at [161, 134] on div "[PERSON_NAME] Feb Mar Apr [PERSON_NAME][DATE] Oct Nov [DATE] 1526 1527 1528 152…" at bounding box center [155, 132] width 60 height 13
click at [195, 146] on span "Next month" at bounding box center [194, 146] width 5 height 5
select select "9"
click at [132, 186] on div "15" at bounding box center [131, 188] width 10 height 10
type input "[DATE]"
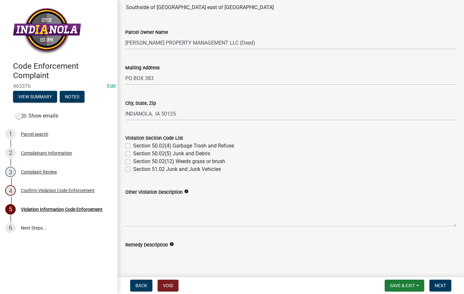
scroll to position [163, 0]
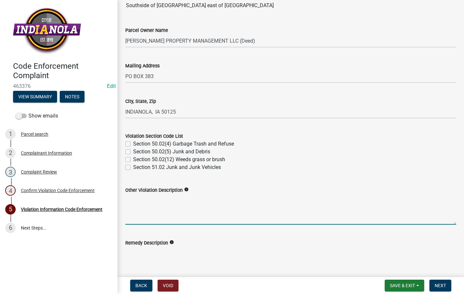
click at [166, 213] on textarea "Other Violation Description" at bounding box center [290, 209] width 331 height 31
paste textarea "136.04 RESPONSIBILITY FOR MAINTENANCE. The abutting property owner shall repair…"
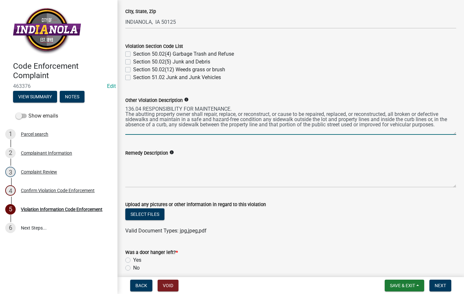
scroll to position [261, 0]
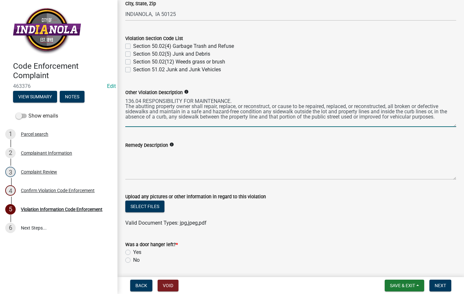
type textarea "136.04 RESPONSIBILITY FOR MAINTENANCE. The abutting property owner shall repair…"
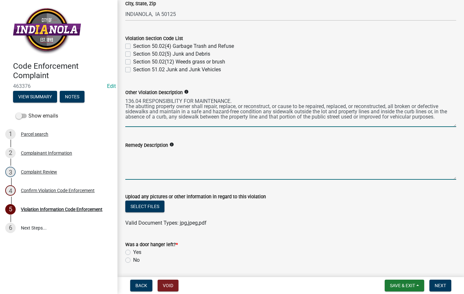
click at [178, 159] on textarea "Remedy Description" at bounding box center [290, 164] width 331 height 31
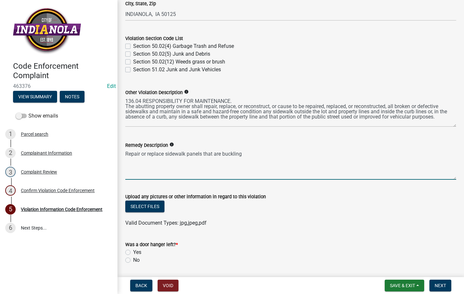
click at [247, 156] on textarea "Repair or replace sidewalk panels that are buckling" at bounding box center [290, 164] width 331 height 31
type textarea "Repair or replace sidewalk panels that are buckling, to eliminate hazard."
click at [138, 201] on button "Select files" at bounding box center [144, 207] width 39 height 12
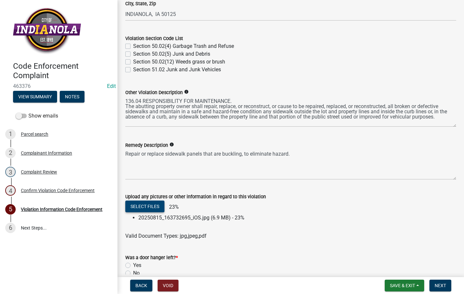
click at [138, 204] on button "Select files" at bounding box center [144, 207] width 39 height 12
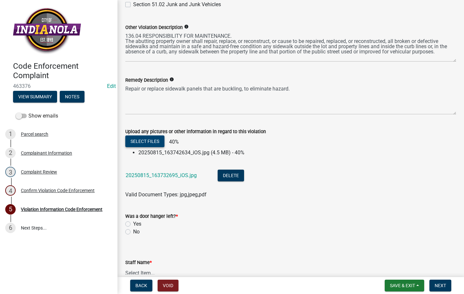
scroll to position [362, 0]
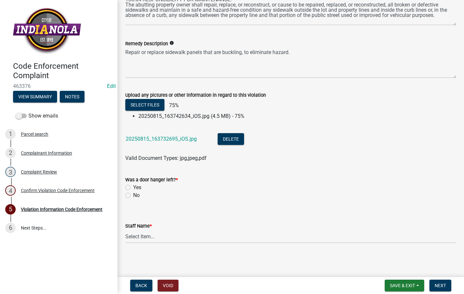
click at [133, 195] on label "No" at bounding box center [136, 196] width 7 height 8
click at [133, 195] on input "No" at bounding box center [135, 194] width 4 height 4
radio input "true"
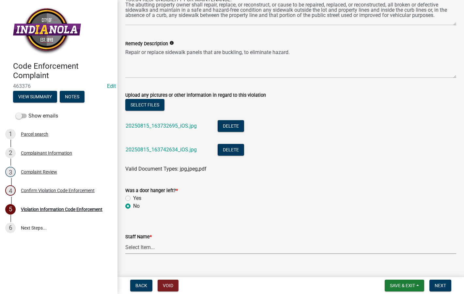
click at [158, 245] on select "Select Item... [PERSON_NAME] [PERSON_NAME] [PERSON_NAME] Other" at bounding box center [290, 247] width 331 height 13
click at [125, 241] on select "Select Item... [PERSON_NAME] [PERSON_NAME] [PERSON_NAME] Other" at bounding box center [290, 247] width 331 height 13
select select "634d5426-b8b3-48ee-aa1e-d523f7499186"
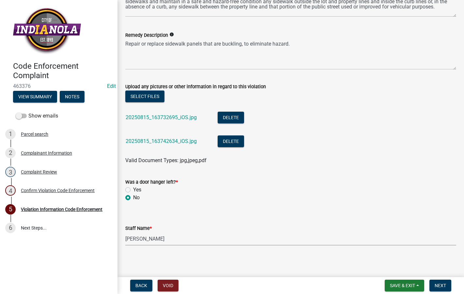
scroll to position [373, 0]
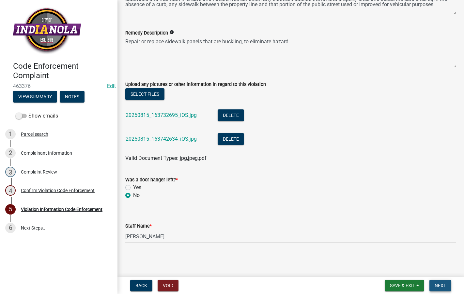
click at [443, 290] on button "Next" at bounding box center [440, 286] width 22 height 12
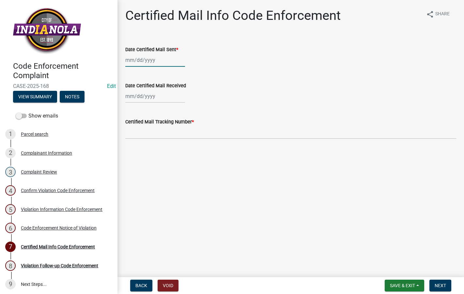
click at [146, 63] on div at bounding box center [155, 59] width 60 height 13
select select "8"
select select "2025"
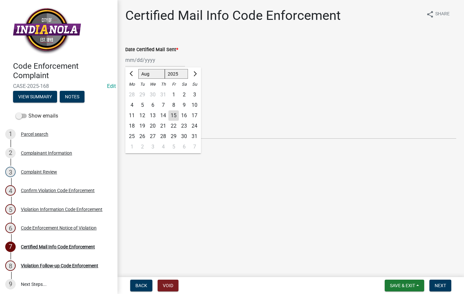
click at [174, 116] on div "15" at bounding box center [173, 116] width 10 height 10
type input "[DATE]"
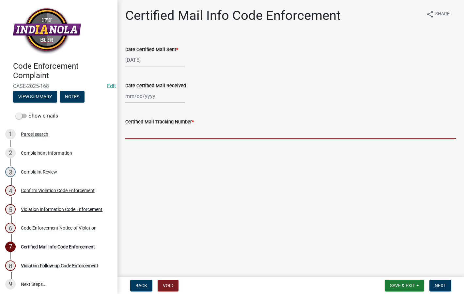
click at [171, 134] on input "Certified Mail Tracking Number *" at bounding box center [290, 132] width 331 height 13
type input "9589 0710 5270 3304 8785 56"
click at [412, 292] on nav "Back Void Save & Exit Save Save & Exit Next" at bounding box center [290, 285] width 346 height 17
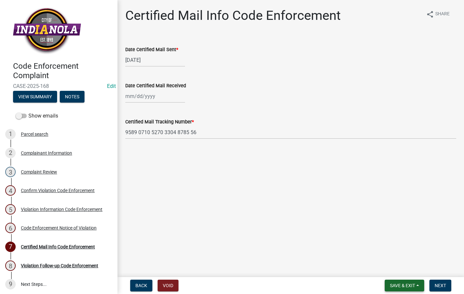
click at [401, 280] on button "Save & Exit" at bounding box center [403, 286] width 39 height 12
click at [370, 259] on main "Certified Mail Info Code Enforcement share Share Date Certified Mail Sent * [DA…" at bounding box center [290, 137] width 346 height 275
click at [400, 287] on span "Save & Exit" at bounding box center [402, 285] width 25 height 5
click at [391, 255] on button "Save" at bounding box center [398, 253] width 52 height 16
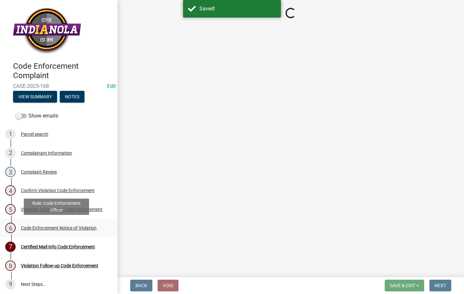
click at [65, 227] on div "Code Enforcement Notice of Violation" at bounding box center [59, 228] width 76 height 5
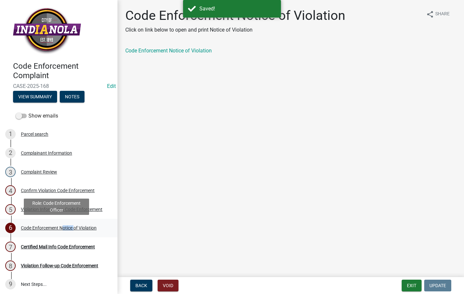
click at [65, 226] on div "Code Enforcement Notice of Violation" at bounding box center [59, 228] width 76 height 5
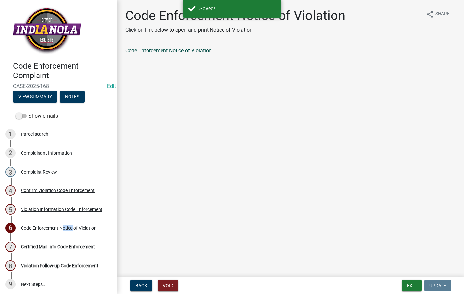
click at [171, 50] on link "Code Enforcement Notice of Violation" at bounding box center [168, 51] width 86 height 6
